Goal: Find specific page/section: Find specific page/section

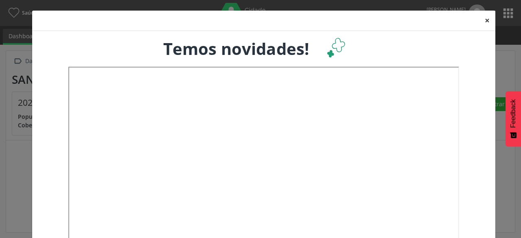
click at [485, 22] on button "×" at bounding box center [487, 21] width 16 height 20
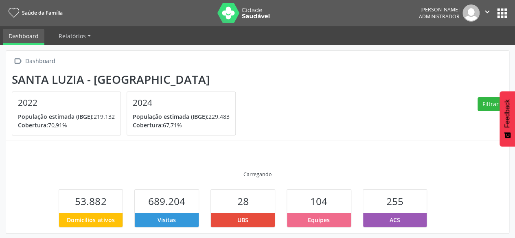
click at [496, 13] on button "apps" at bounding box center [502, 13] width 14 height 14
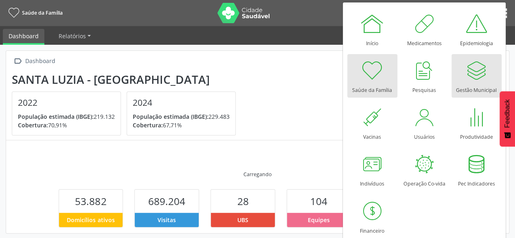
click at [466, 77] on div at bounding box center [476, 70] width 24 height 24
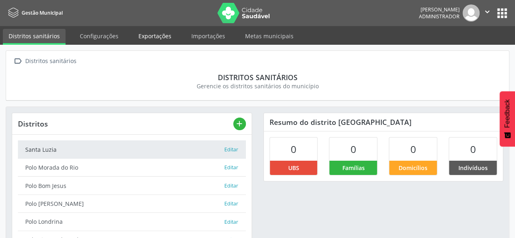
click at [152, 36] on link "Exportações" at bounding box center [155, 36] width 44 height 14
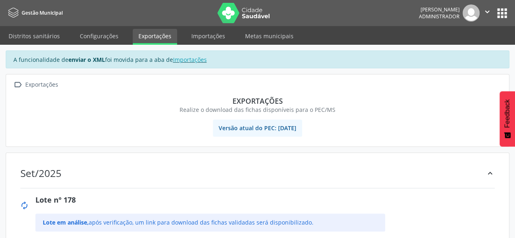
click at [498, 17] on button "apps" at bounding box center [502, 13] width 14 height 14
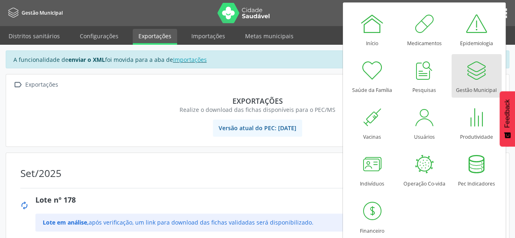
click at [475, 81] on div at bounding box center [476, 70] width 24 height 24
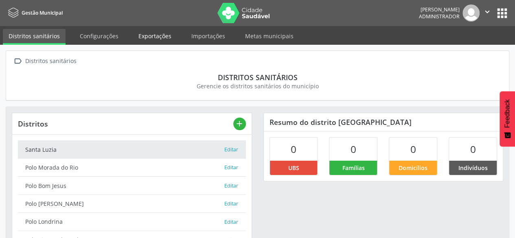
click at [158, 38] on link "Exportações" at bounding box center [155, 36] width 44 height 14
